Goal: Task Accomplishment & Management: Manage account settings

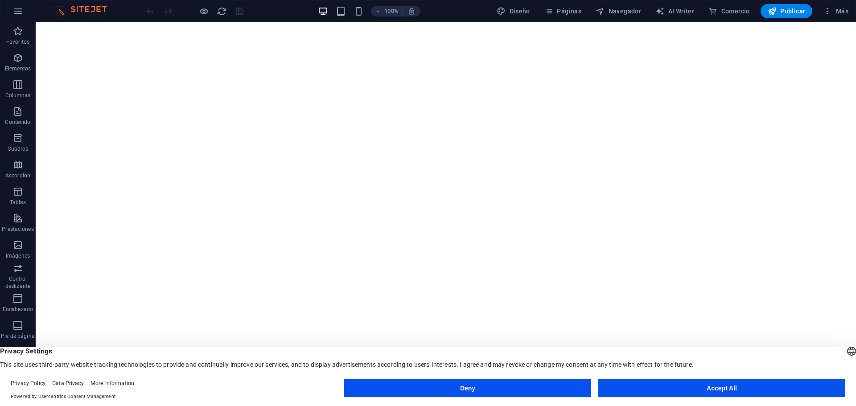
click at [728, 385] on button "Accept All" at bounding box center [721, 388] width 247 height 18
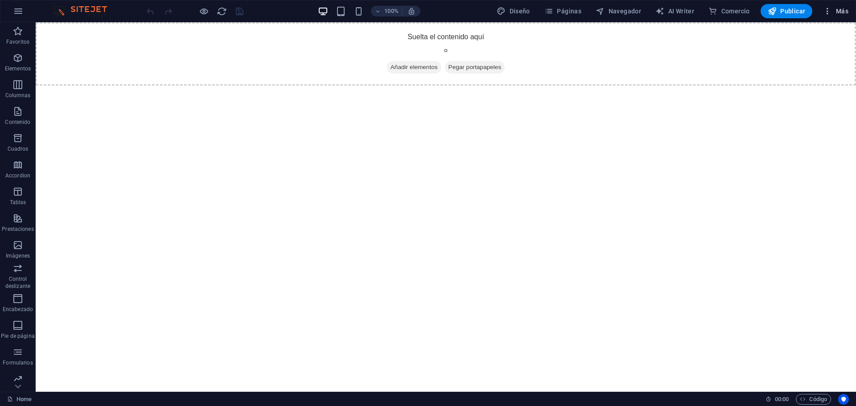
click at [827, 11] on icon "button" at bounding box center [827, 11] width 9 height 9
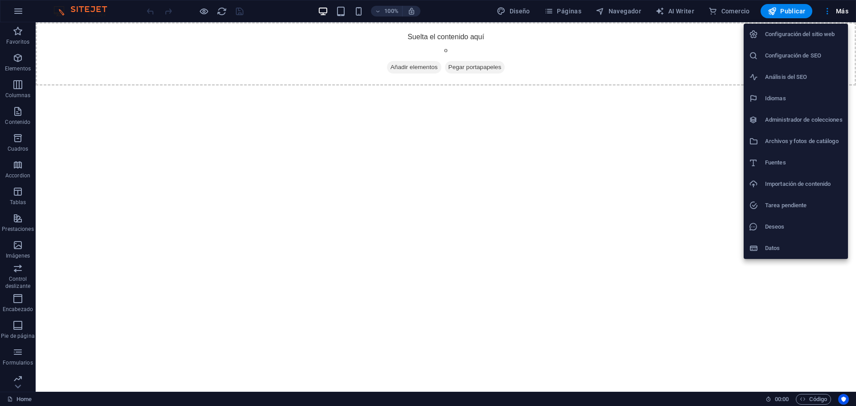
click at [598, 64] on div at bounding box center [428, 203] width 856 height 406
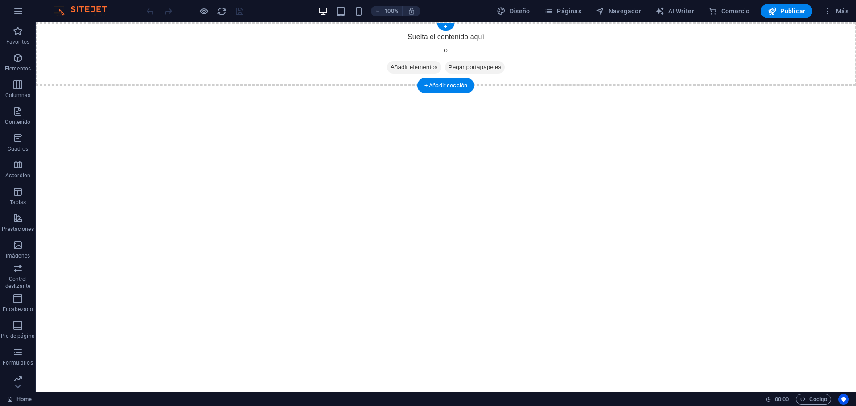
click at [583, 54] on div "Suelta el contenido aquí o Añadir elementos Pegar portapapeles" at bounding box center [446, 53] width 820 height 63
click at [556, 11] on span "Páginas" at bounding box center [562, 11] width 37 height 9
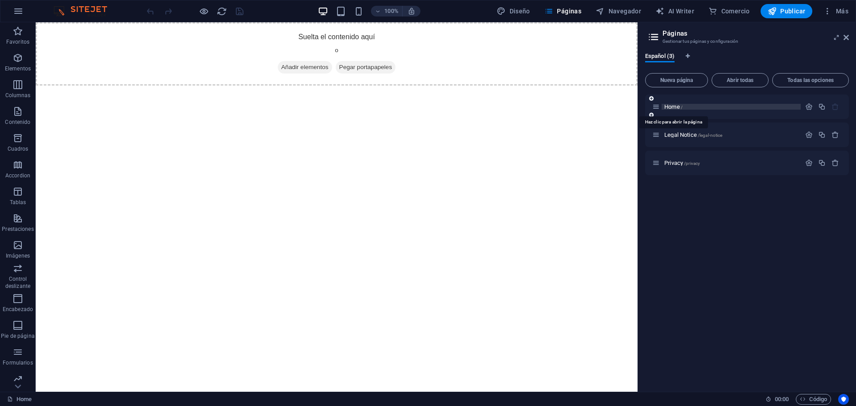
click at [667, 107] on span "Home /" at bounding box center [673, 106] width 18 height 7
click at [671, 108] on span "Home /" at bounding box center [673, 106] width 18 height 7
click at [676, 108] on span "Home /" at bounding box center [673, 106] width 18 height 7
click at [678, 108] on span "Home /" at bounding box center [673, 106] width 18 height 7
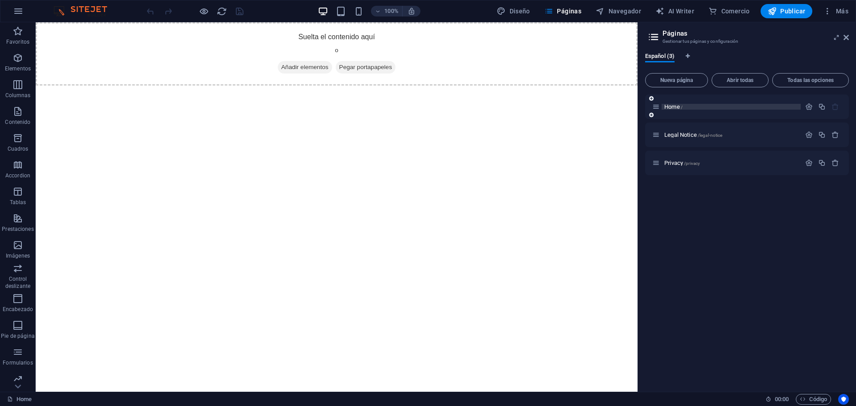
click at [690, 108] on p "Home /" at bounding box center [731, 107] width 134 height 6
click at [700, 106] on p "Home /" at bounding box center [731, 107] width 134 height 6
click at [812, 106] on icon "button" at bounding box center [809, 107] width 8 height 8
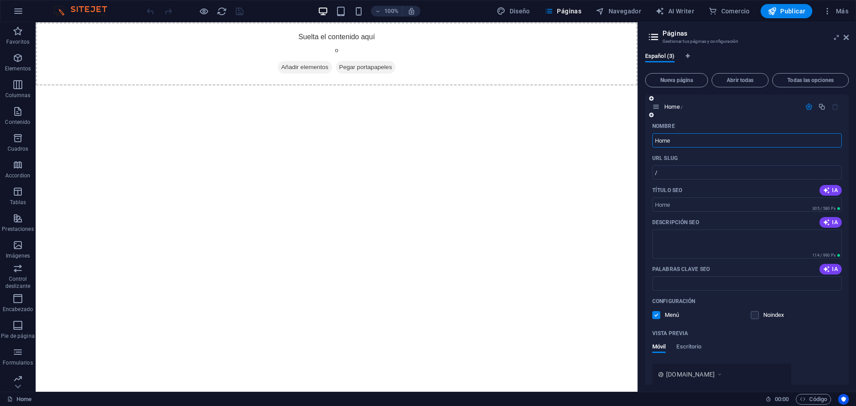
click at [705, 142] on input "Home" at bounding box center [746, 140] width 189 height 14
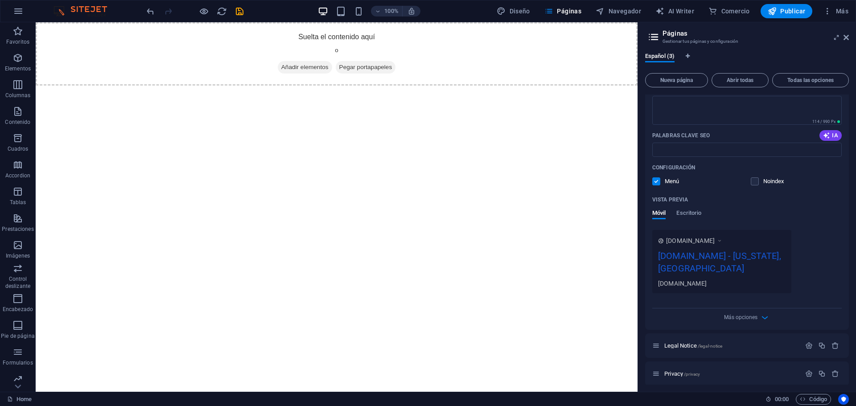
scroll to position [139, 0]
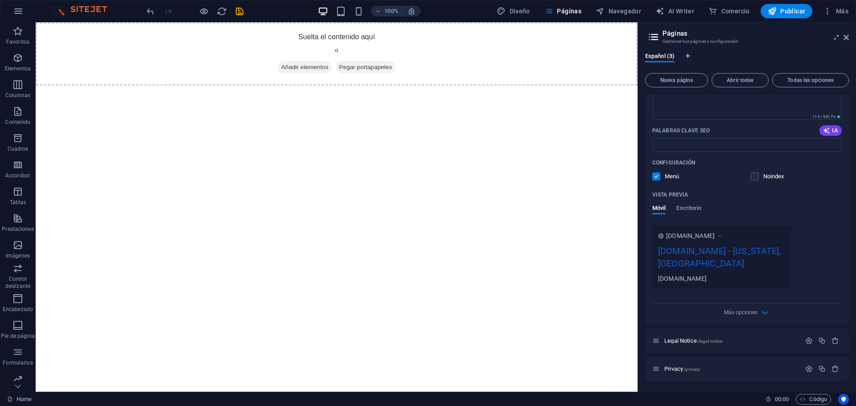
type input "Inicio"
click at [717, 256] on div "[DOMAIN_NAME] - [US_STATE], [GEOGRAPHIC_DATA]" at bounding box center [721, 259] width 127 height 30
click at [709, 248] on div "[DOMAIN_NAME] - [US_STATE], [GEOGRAPHIC_DATA]" at bounding box center [721, 259] width 127 height 30
click at [806, 342] on icon "button" at bounding box center [809, 341] width 8 height 8
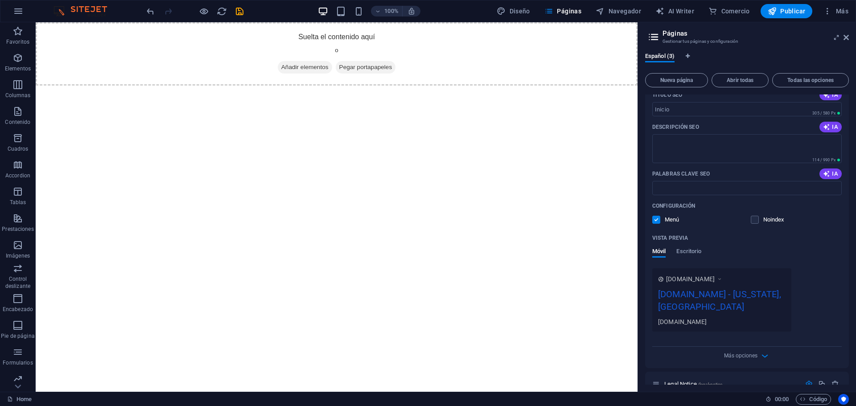
scroll to position [0, 0]
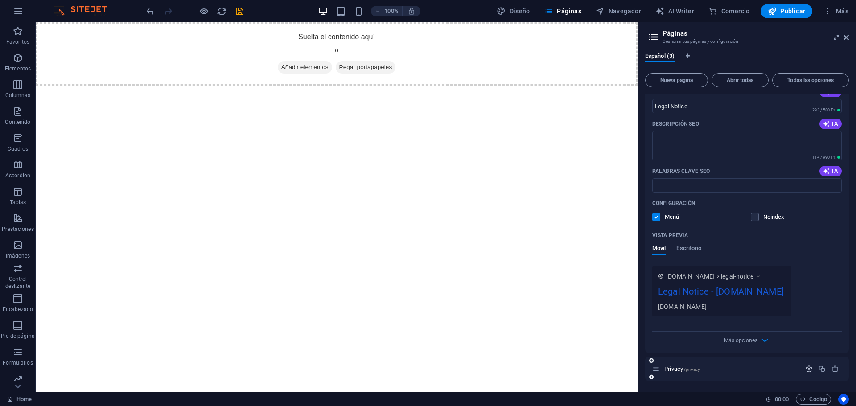
click at [807, 369] on icon "button" at bounding box center [809, 369] width 8 height 8
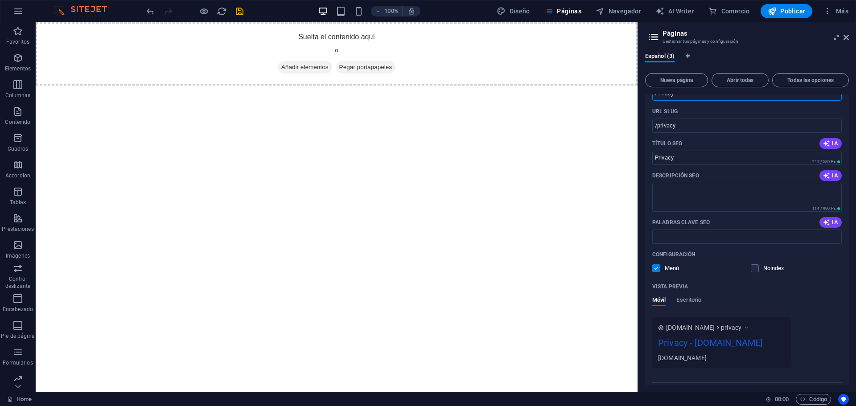
scroll to position [815, 0]
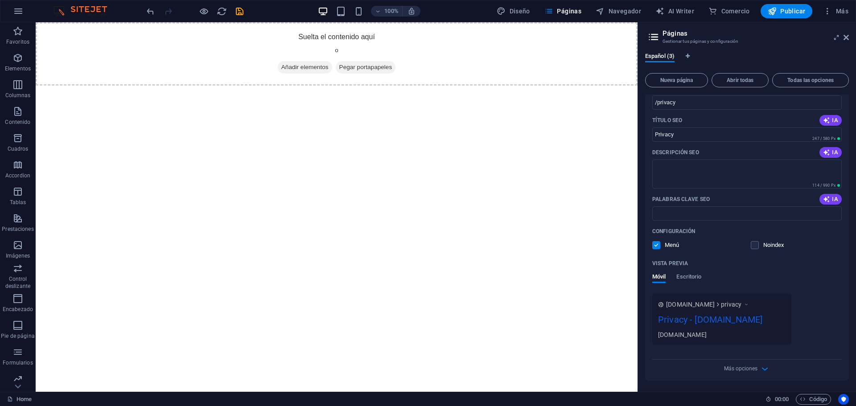
drag, startPoint x: 709, startPoint y: 347, endPoint x: 821, endPoint y: 290, distance: 125.2
click at [821, 290] on div "Móvil Escritorio" at bounding box center [746, 281] width 189 height 17
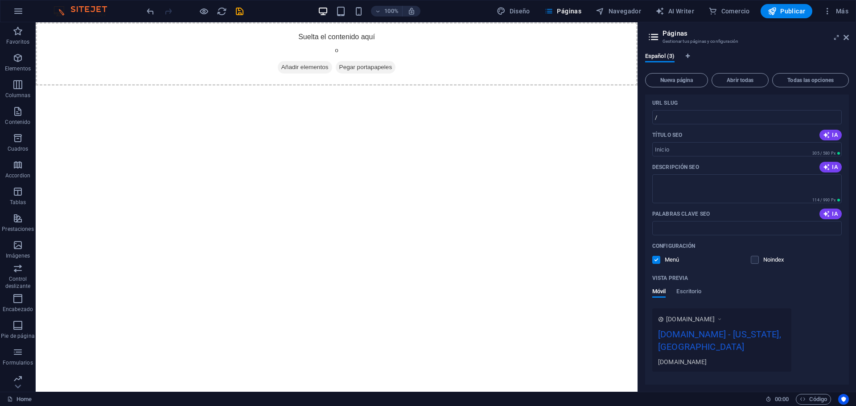
scroll to position [0, 0]
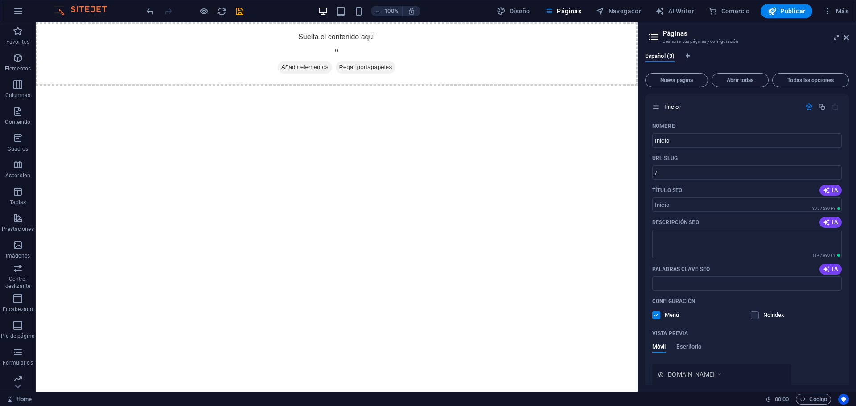
click at [850, 37] on aside "Páginas Gestionar tus páginas y configuración Español (3) Nueva página Abrir to…" at bounding box center [746, 206] width 218 height 369
click at [848, 37] on icon at bounding box center [845, 37] width 5 height 7
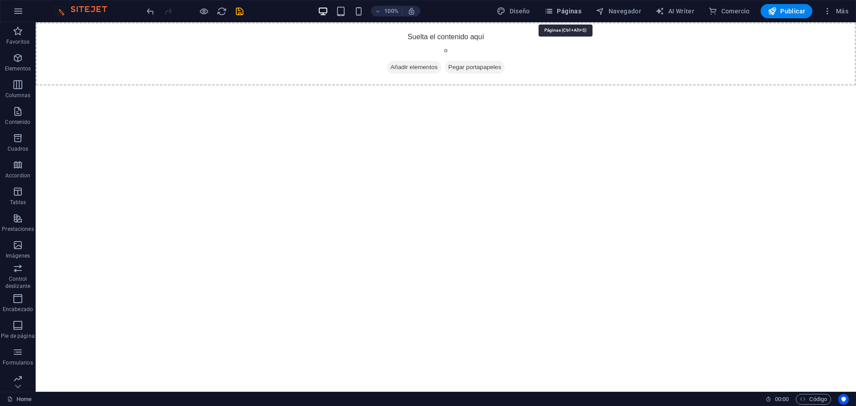
click at [561, 12] on span "Páginas" at bounding box center [562, 11] width 37 height 9
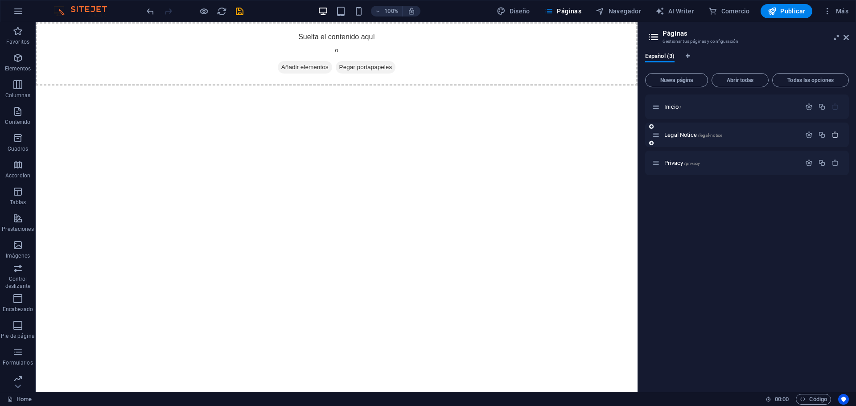
click at [836, 136] on icon "button" at bounding box center [835, 135] width 8 height 8
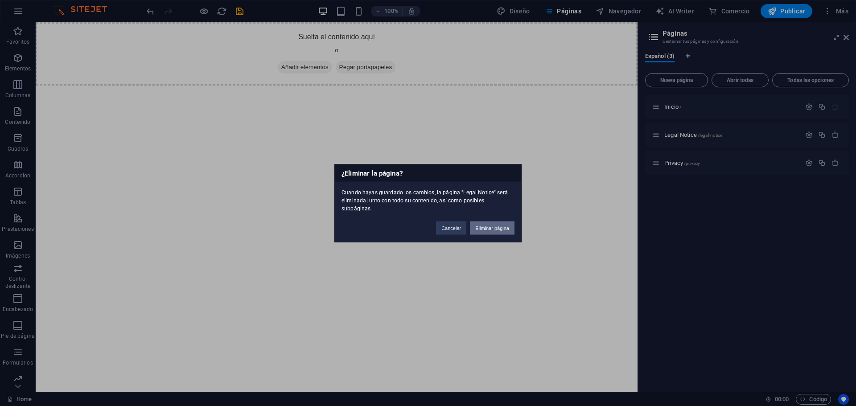
click at [483, 221] on button "Eliminar página" at bounding box center [492, 227] width 45 height 13
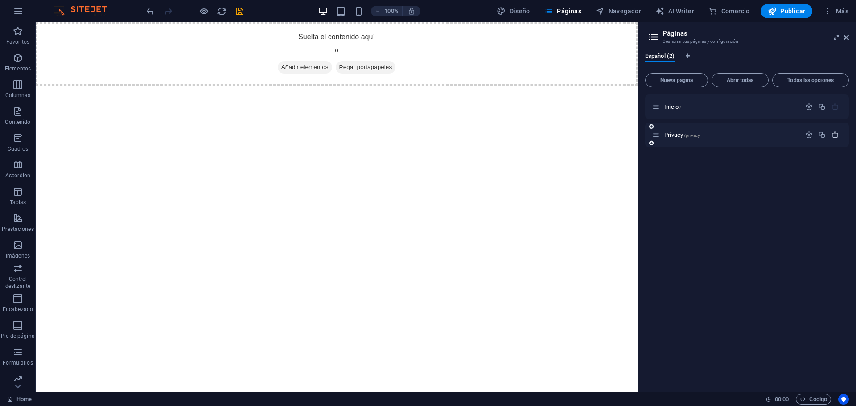
click at [836, 135] on icon "button" at bounding box center [835, 135] width 8 height 8
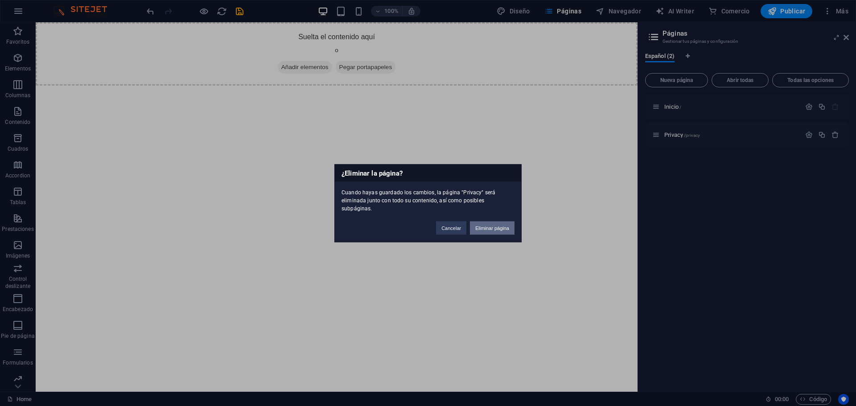
click at [493, 224] on button "Eliminar página" at bounding box center [492, 227] width 45 height 13
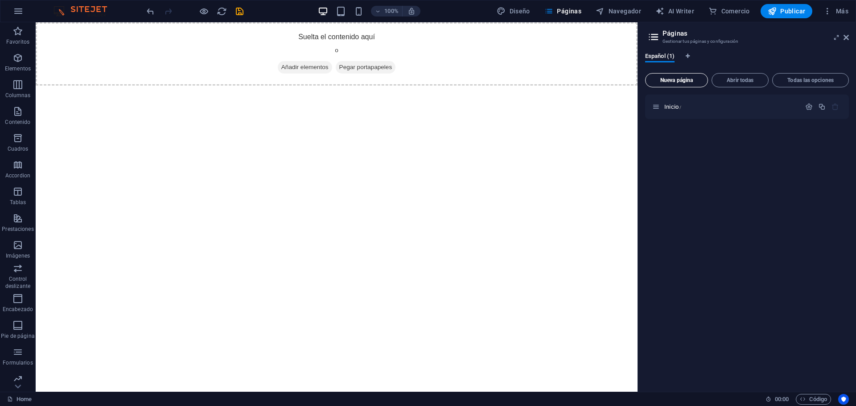
click at [672, 81] on span "Nueva página" at bounding box center [676, 80] width 55 height 5
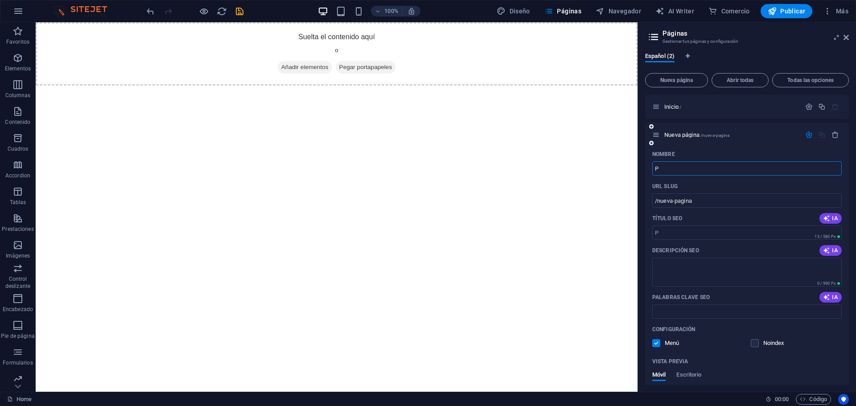
type input "Pl"
type input "/p"
type input "Pla"
type input "/pl"
type input "Planes"
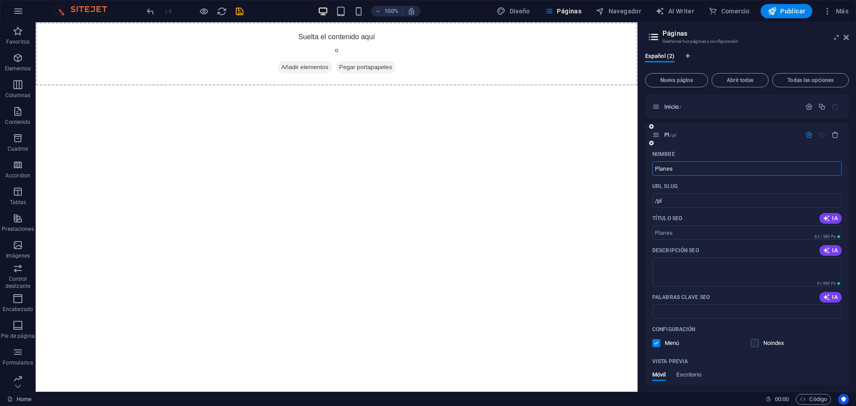
type input "/planes"
drag, startPoint x: 693, startPoint y: 170, endPoint x: 645, endPoint y: 169, distance: 48.1
click at [645, 169] on div "Nombre Planes ​ URL SLUG /planes ​ Título SEO IA ​ 62 / 580 Px Descripción SEO …" at bounding box center [747, 302] width 204 height 311
type input "Planes"
click at [790, 146] on div "Planes /planes" at bounding box center [747, 135] width 204 height 25
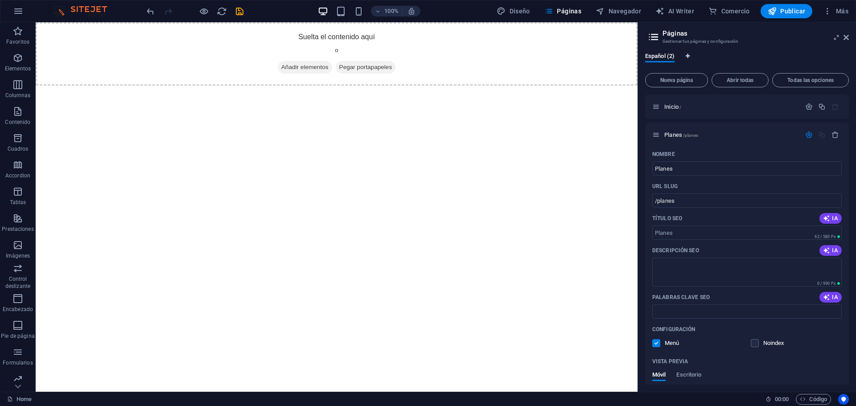
click at [688, 57] on icon "Pestañas de idiomas" at bounding box center [687, 55] width 4 height 5
select select "44"
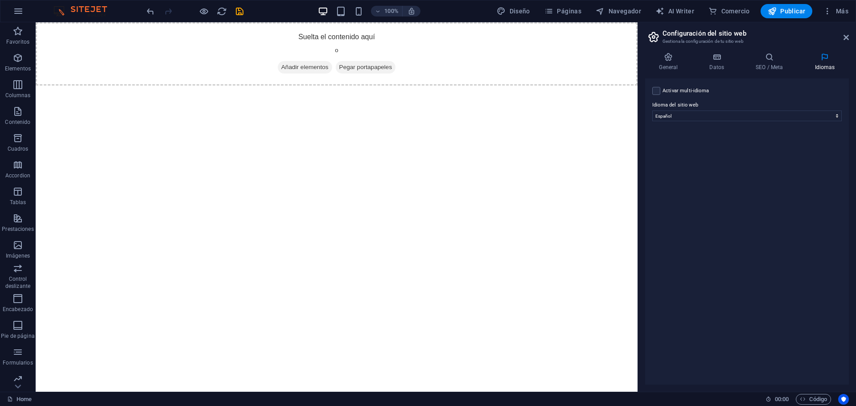
click at [842, 39] on header "Configuración del sitio web Gestiona la configuración de tu sitio web" at bounding box center [748, 33] width 202 height 23
click at [757, 69] on h4 "SEO / Meta" at bounding box center [770, 62] width 59 height 19
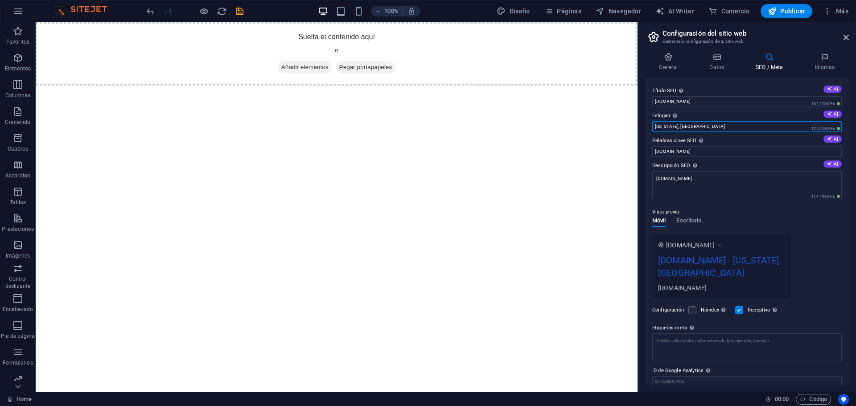
click at [686, 126] on input "[US_STATE], [GEOGRAPHIC_DATA]" at bounding box center [746, 126] width 189 height 11
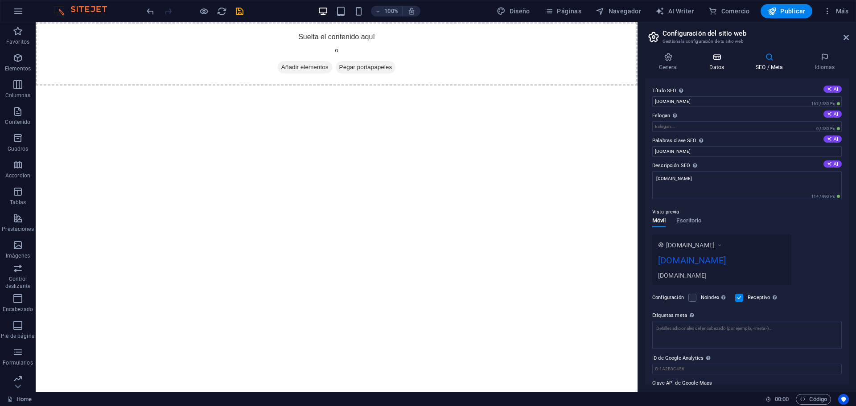
click at [709, 60] on icon at bounding box center [716, 57] width 43 height 9
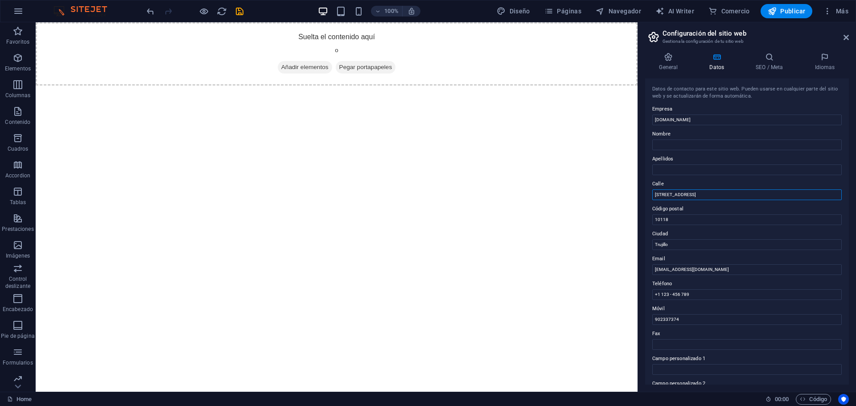
drag, startPoint x: 717, startPoint y: 216, endPoint x: 634, endPoint y: 199, distance: 84.2
click at [676, 221] on input "10118" at bounding box center [746, 219] width 189 height 11
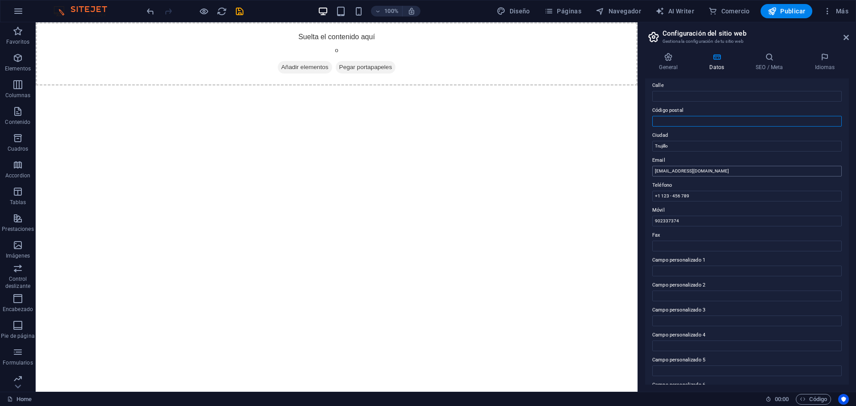
scroll to position [122, 0]
drag, startPoint x: 697, startPoint y: 170, endPoint x: 637, endPoint y: 174, distance: 60.3
click at [638, 173] on aside "Configuración del sitio web Gestiona la configuración de tu sitio web General D…" at bounding box center [746, 206] width 218 height 369
click at [697, 245] on input "Campo personalizado 1" at bounding box center [746, 247] width 189 height 11
click at [843, 40] on icon at bounding box center [845, 37] width 5 height 7
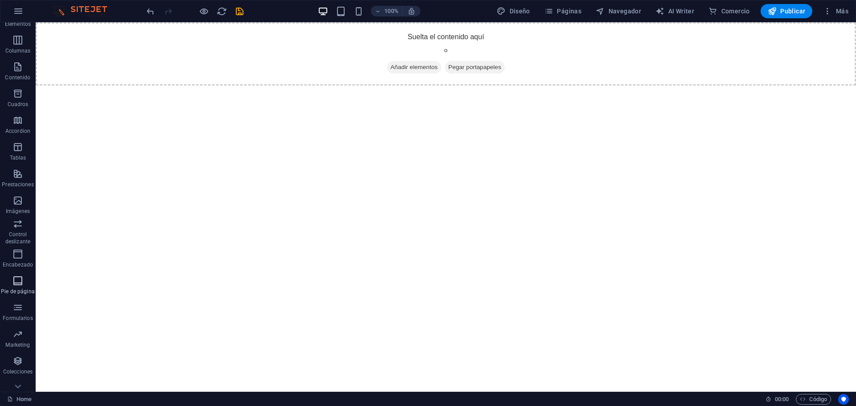
scroll to position [58, 0]
click at [683, 13] on span "AI Writer" at bounding box center [674, 11] width 39 height 9
select select "English"
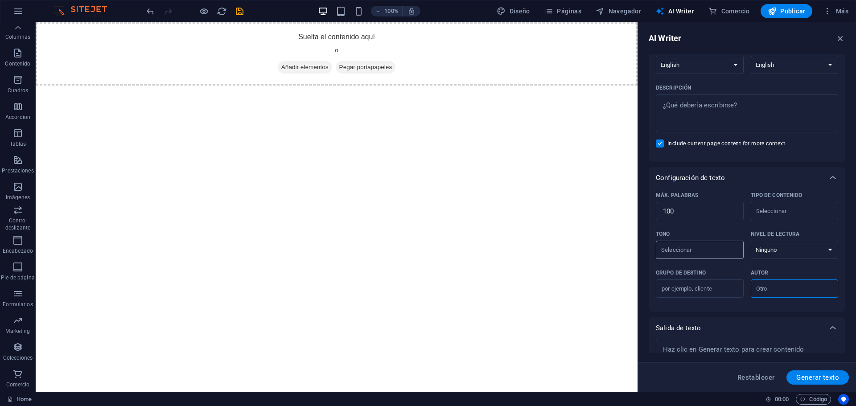
scroll to position [124, 0]
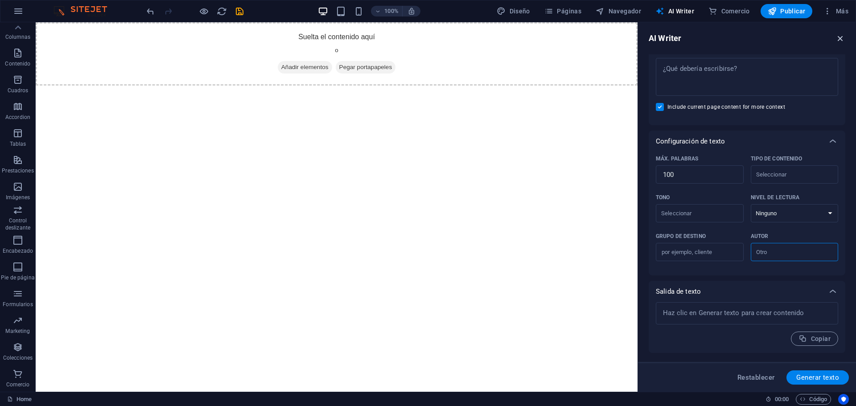
click at [838, 39] on icon "button" at bounding box center [840, 38] width 10 height 10
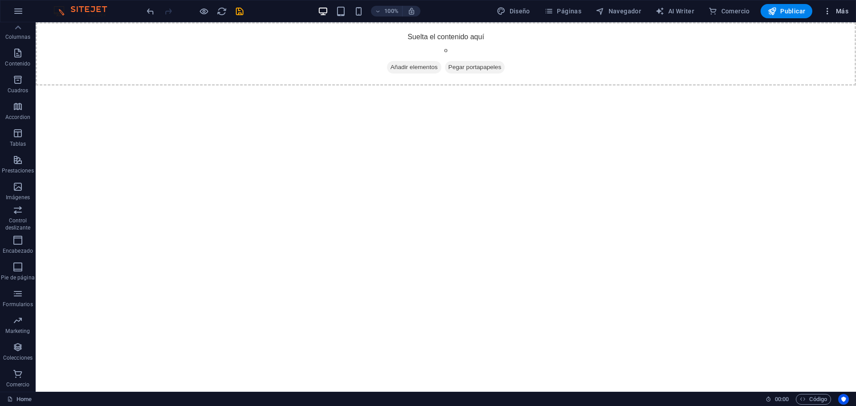
click at [829, 12] on icon "button" at bounding box center [827, 11] width 9 height 9
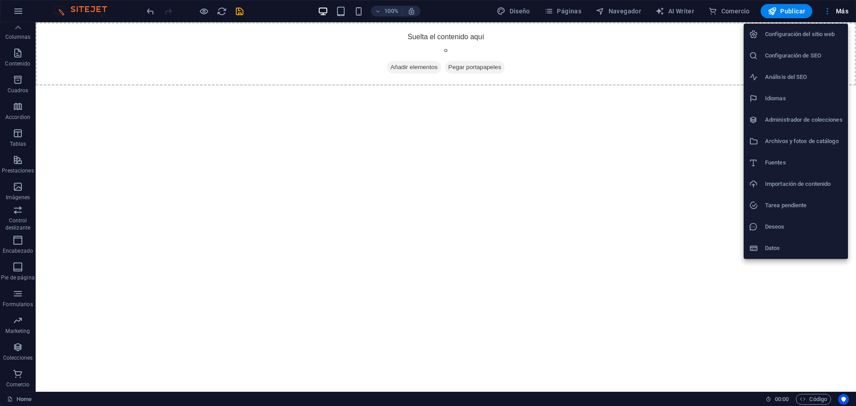
click at [82, 12] on div at bounding box center [428, 203] width 856 height 406
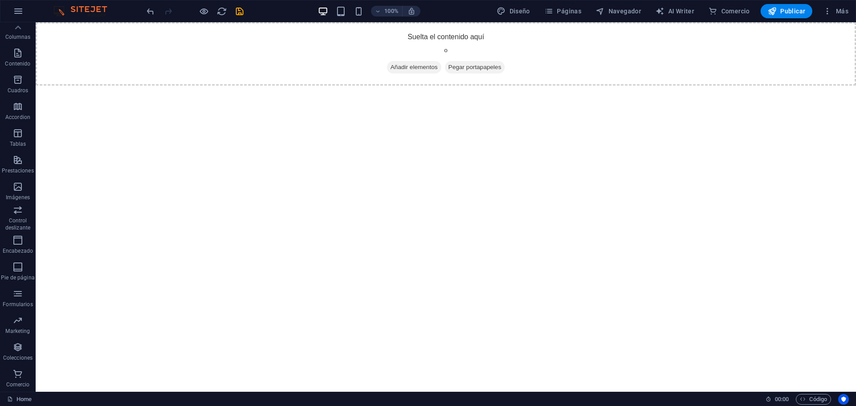
drag, startPoint x: 67, startPoint y: 10, endPoint x: 58, endPoint y: 12, distance: 9.1
drag, startPoint x: 58, startPoint y: 12, endPoint x: 50, endPoint y: 13, distance: 7.7
click at [57, 12] on img at bounding box center [84, 11] width 67 height 11
click at [11, 13] on button "button" at bounding box center [18, 10] width 21 height 21
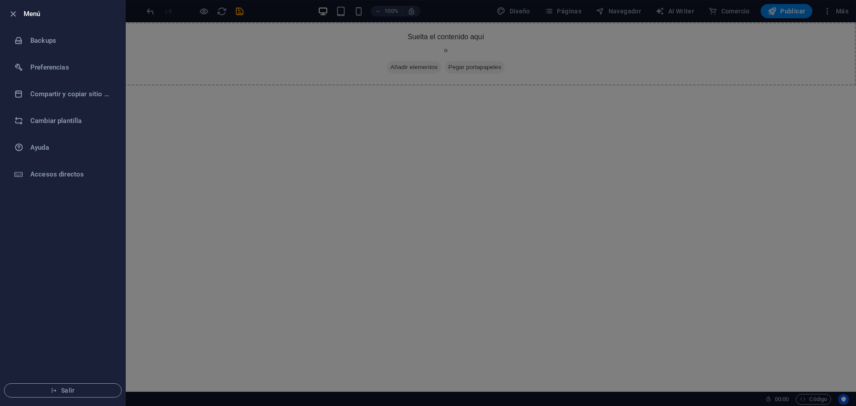
click at [33, 13] on h6 "Menú" at bounding box center [71, 13] width 94 height 11
click at [92, 391] on span "Salir" at bounding box center [63, 390] width 102 height 7
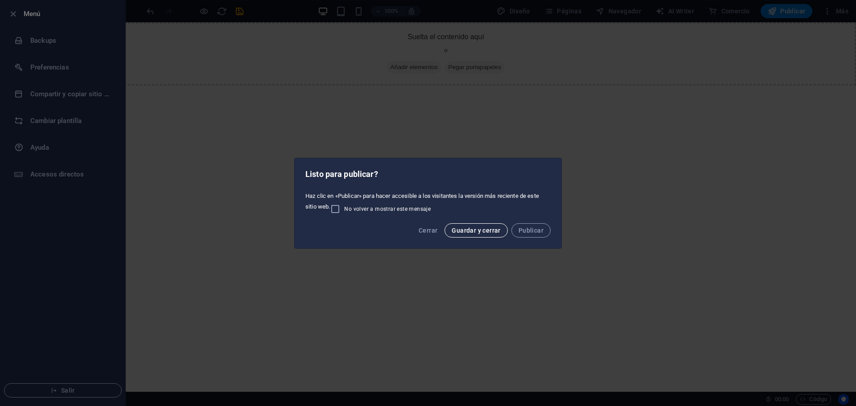
click at [470, 233] on span "Guardar y cerrar" at bounding box center [475, 230] width 49 height 7
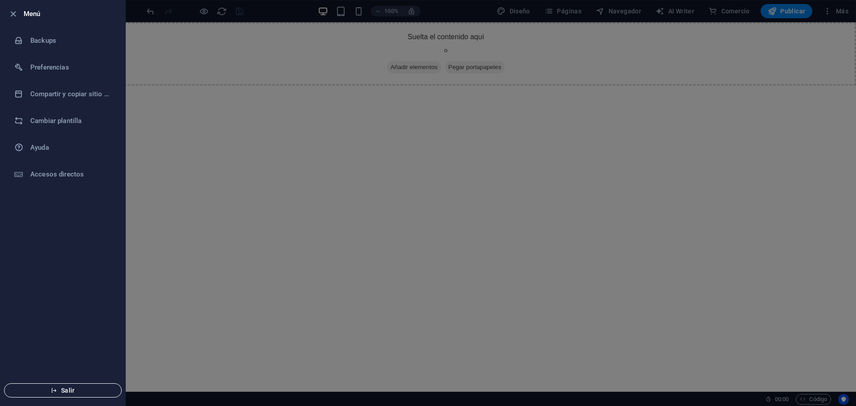
click at [90, 387] on span "Salir" at bounding box center [63, 390] width 102 height 7
